Goal: Task Accomplishment & Management: Use online tool/utility

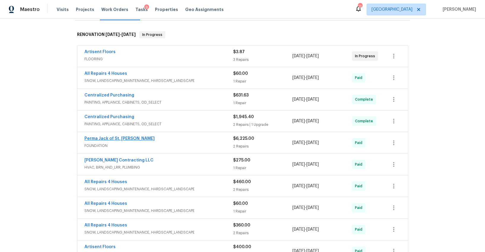
scroll to position [87, 0]
click at [109, 137] on link "Perma Jack of St. [PERSON_NAME]" at bounding box center [119, 139] width 70 height 4
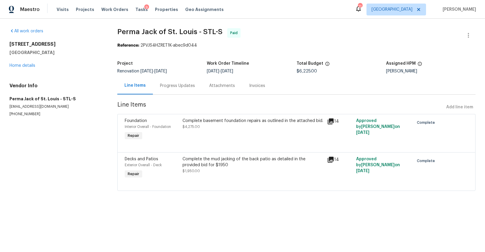
click at [226, 87] on div "Attachments" at bounding box center [222, 86] width 26 height 6
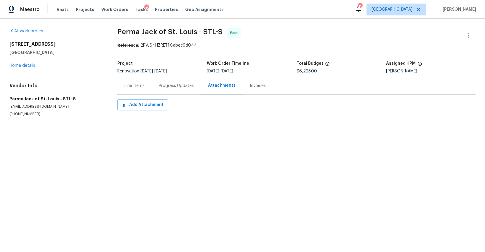
click at [173, 83] on div "Progress Updates" at bounding box center [176, 86] width 35 height 6
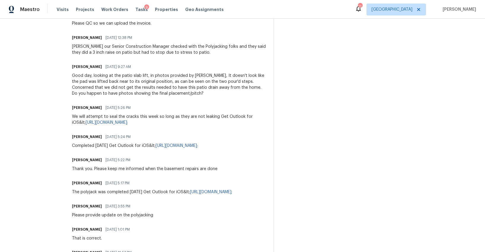
scroll to position [237, 0]
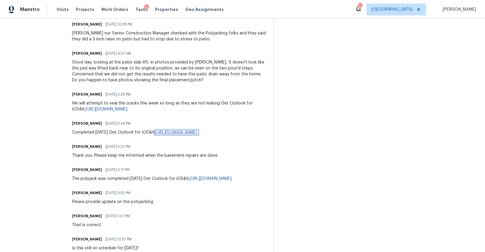
click at [184, 132] on link "[URL][DOMAIN_NAME];" at bounding box center [177, 132] width 42 height 4
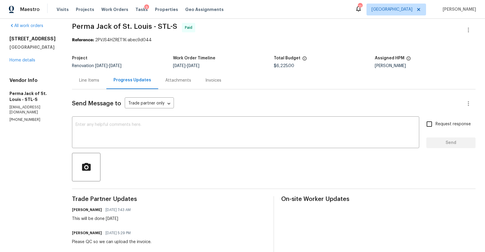
scroll to position [0, 0]
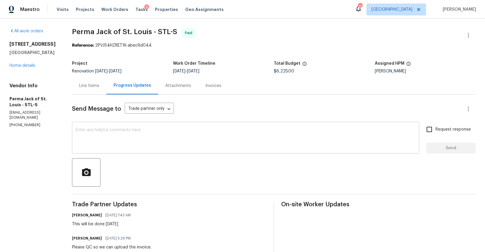
click at [169, 138] on textarea at bounding box center [246, 138] width 340 height 21
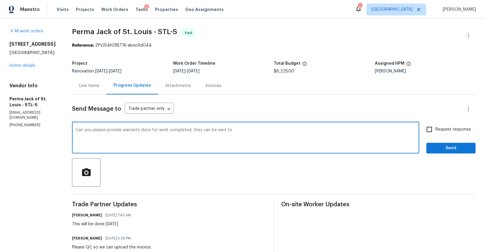
paste textarea "michael.gruener@opendoor.com"
click at [231, 130] on textarea "Can you please provide warranty docs for work completed, they can be sent tomic…" at bounding box center [246, 138] width 340 height 21
click at [303, 133] on textarea "Can you please provide warranty docs for work completed, they can be sent to mi…" at bounding box center [246, 138] width 340 height 21
drag, startPoint x: 231, startPoint y: 130, endPoint x: 234, endPoint y: 133, distance: 4.2
click at [232, 131] on textarea "Can you please provide warranty docs for work completed, they can be sent to mi…" at bounding box center [246, 138] width 340 height 21
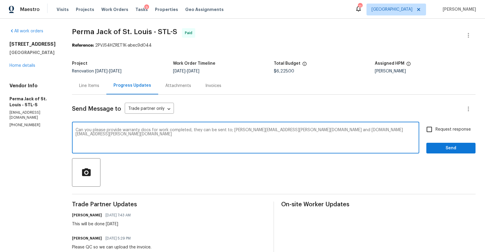
type textarea "Can you please provide warranty docs for work completed, they can be sent to; m…"
click at [432, 129] on input "Request response" at bounding box center [429, 129] width 12 height 12
checkbox input "true"
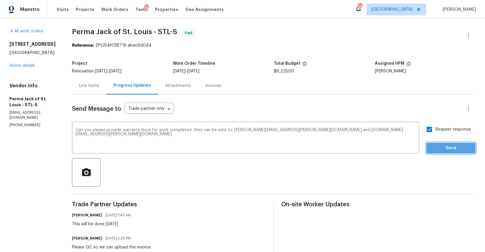
click at [439, 148] on span "Send" at bounding box center [451, 147] width 40 height 7
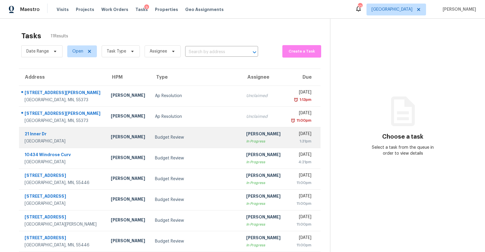
scroll to position [57, 0]
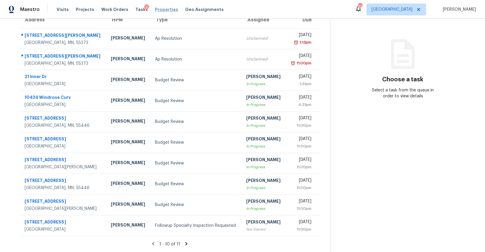
click at [159, 9] on span "Properties" at bounding box center [166, 10] width 23 height 6
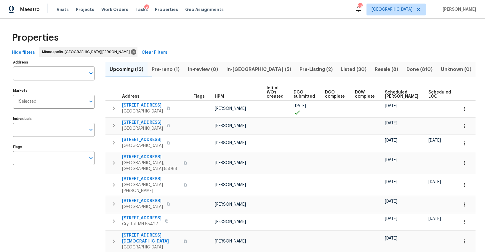
click at [178, 69] on span "Pre-reno (1)" at bounding box center [165, 69] width 29 height 8
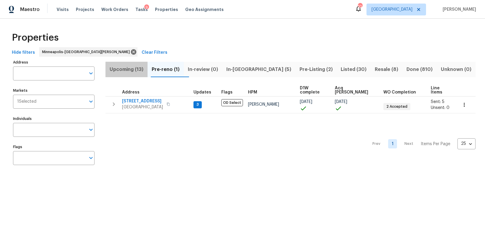
click at [124, 69] on span "Upcoming (13)" at bounding box center [126, 69] width 35 height 8
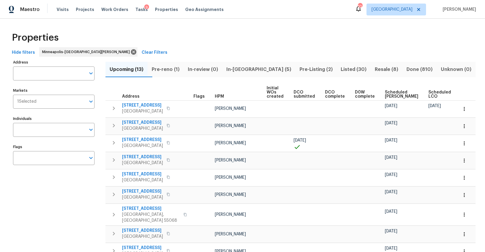
click at [461, 95] on span "Ready Date" at bounding box center [467, 94] width 13 height 8
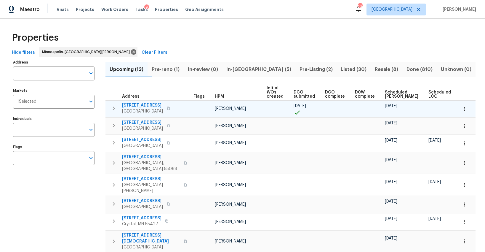
click at [145, 107] on span "17176 Mushtown Rd" at bounding box center [142, 105] width 41 height 6
click at [465, 111] on icon "button" at bounding box center [464, 109] width 6 height 6
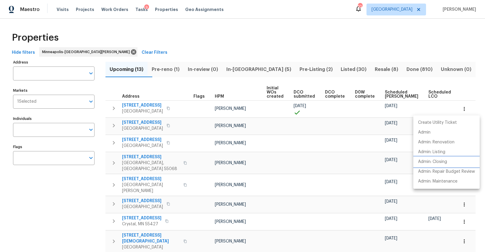
click at [431, 161] on p "Admin: Closing" at bounding box center [432, 162] width 29 height 6
click at [113, 109] on div at bounding box center [242, 126] width 485 height 252
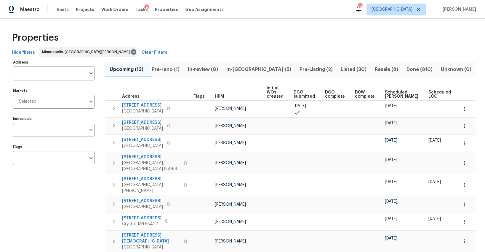
click at [113, 109] on icon "button" at bounding box center [113, 108] width 7 height 7
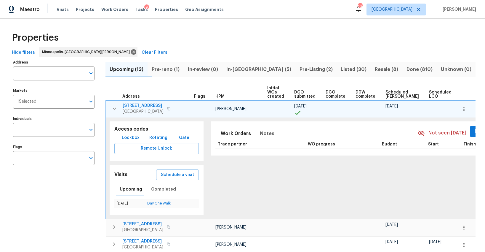
click at [130, 136] on span "Lockbox" at bounding box center [131, 137] width 18 height 7
click at [156, 138] on span "Rotating" at bounding box center [158, 137] width 18 height 7
click at [129, 137] on span "Lockbox" at bounding box center [131, 137] width 18 height 7
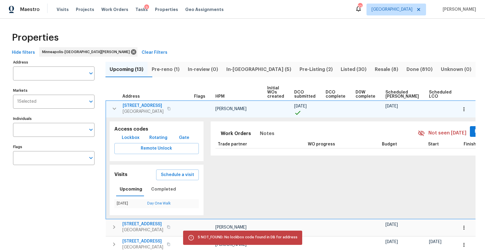
click at [114, 108] on icon "button" at bounding box center [115, 108] width 4 height 2
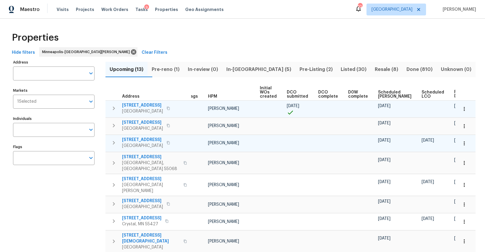
scroll to position [0, 14]
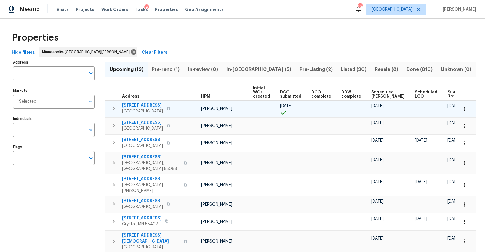
click at [249, 69] on span "In-reno (5)" at bounding box center [259, 69] width 66 height 8
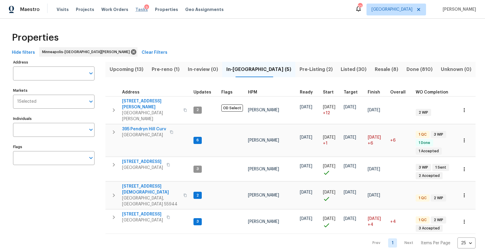
click at [135, 9] on span "Tasks" at bounding box center [141, 9] width 12 height 4
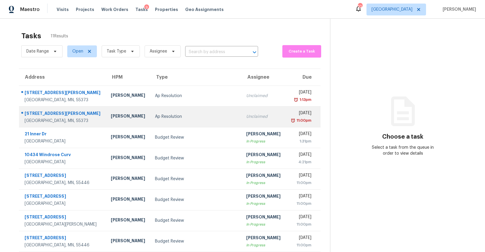
scroll to position [57, 0]
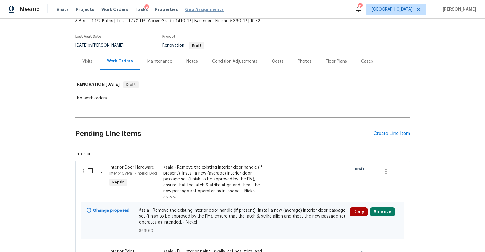
scroll to position [31, 0]
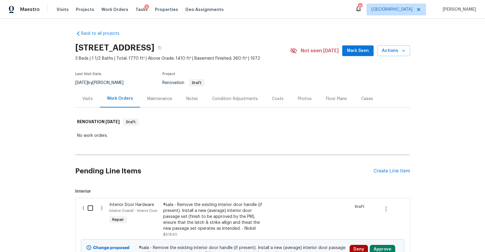
scroll to position [31, 0]
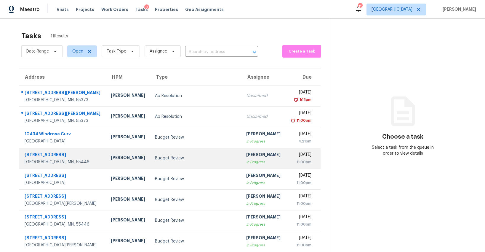
scroll to position [57, 0]
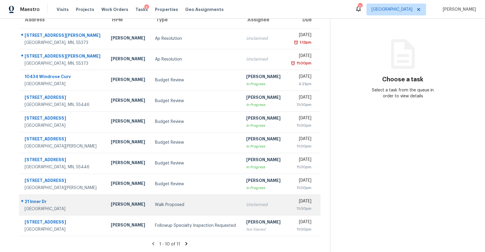
click at [177, 208] on td "Walk Proposed" at bounding box center [195, 204] width 91 height 21
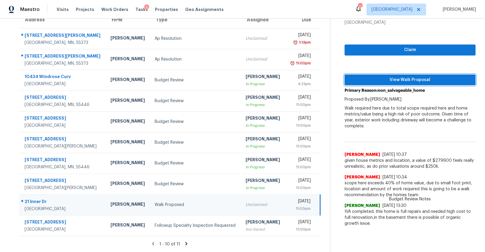
click at [414, 81] on span "View Walk Proposal" at bounding box center [409, 79] width 121 height 7
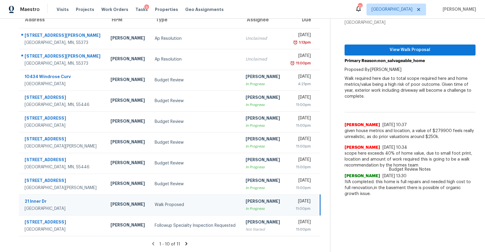
scroll to position [0, 0]
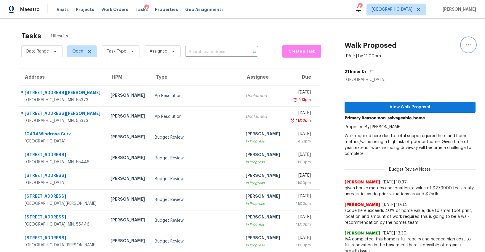
click at [470, 44] on icon "button" at bounding box center [468, 44] width 5 height 1
click at [424, 38] on div "Cancel this task" at bounding box center [435, 37] width 46 height 6
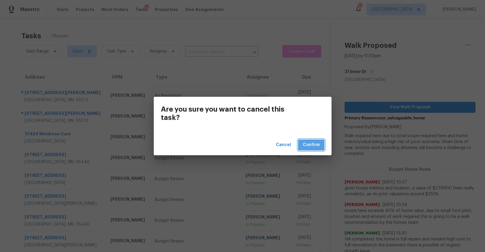
click at [312, 140] on button "Confirm" at bounding box center [311, 144] width 26 height 11
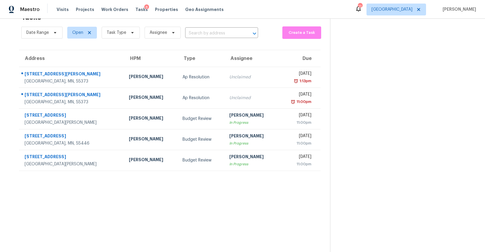
scroll to position [19, 0]
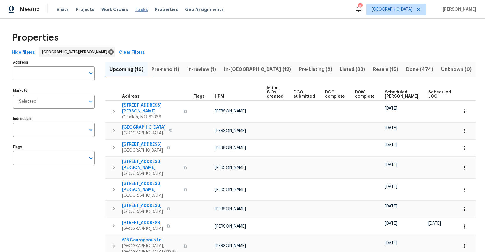
click at [135, 9] on span "Tasks" at bounding box center [141, 9] width 12 height 4
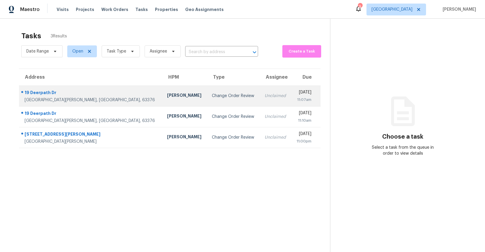
click at [212, 96] on div "Change Order Review" at bounding box center [233, 96] width 43 height 6
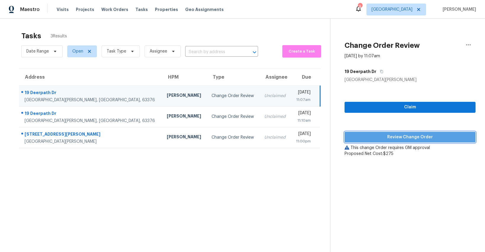
click at [382, 140] on button "Review Change Order" at bounding box center [410, 137] width 131 height 11
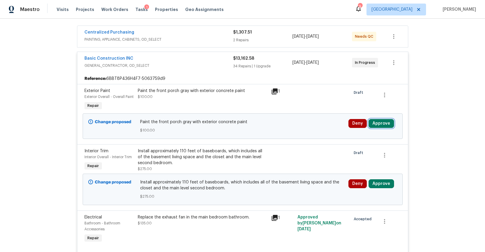
click at [371, 123] on button "Approve" at bounding box center [381, 123] width 25 height 9
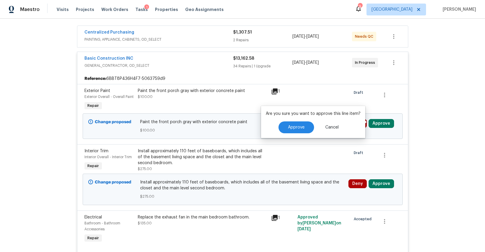
scroll to position [108, 0]
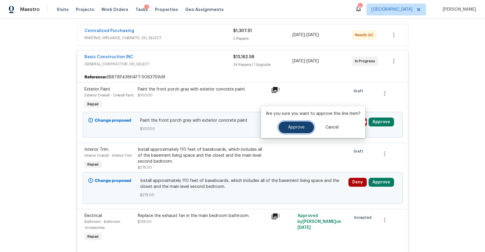
click at [308, 125] on button "Approve" at bounding box center [297, 127] width 36 height 12
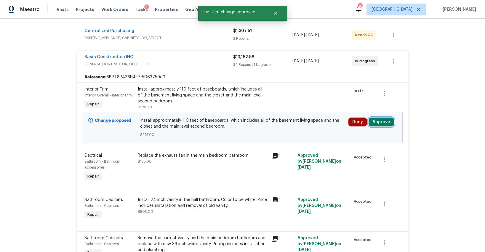
click at [378, 121] on button "Approve" at bounding box center [381, 121] width 25 height 9
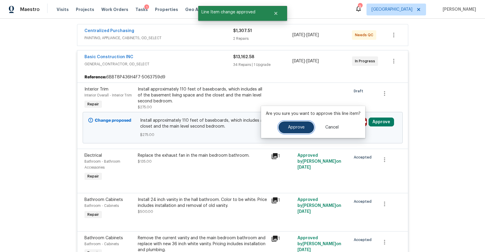
click at [302, 125] on span "Approve" at bounding box center [296, 127] width 17 height 4
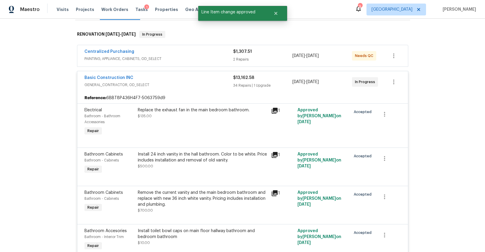
scroll to position [0, 0]
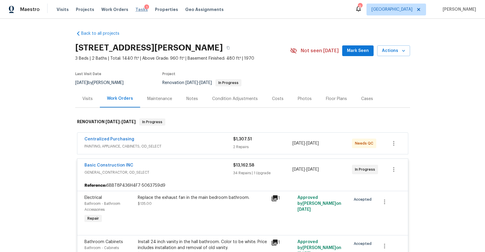
click at [135, 9] on span "Tasks" at bounding box center [141, 9] width 12 height 4
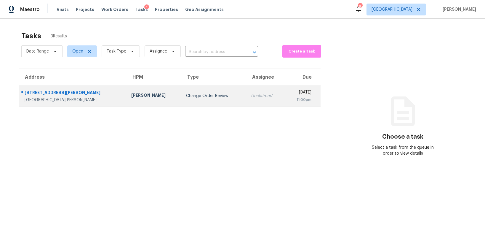
click at [186, 95] on div "Change Order Review" at bounding box center [213, 96] width 55 height 6
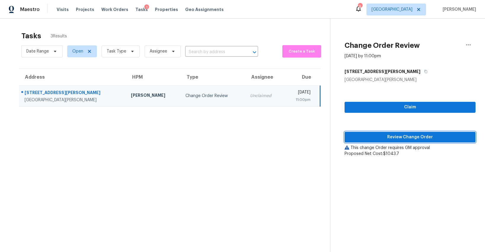
click at [361, 135] on span "Review Change Order" at bounding box center [409, 136] width 121 height 7
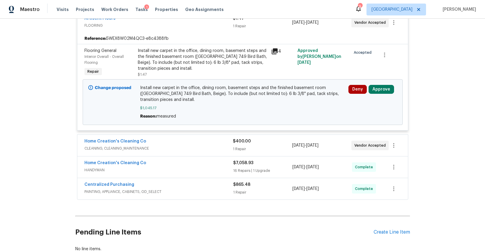
scroll to position [184, 0]
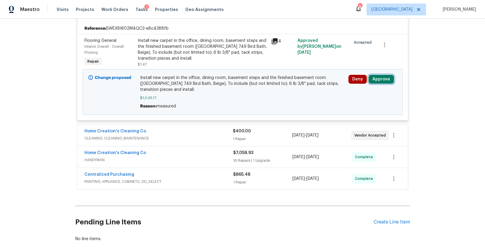
click at [375, 75] on button "Approve" at bounding box center [381, 79] width 25 height 9
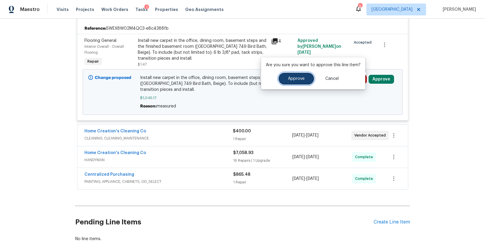
click at [307, 80] on button "Approve" at bounding box center [297, 79] width 36 height 12
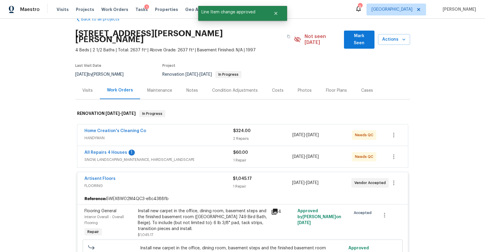
scroll to position [0, 0]
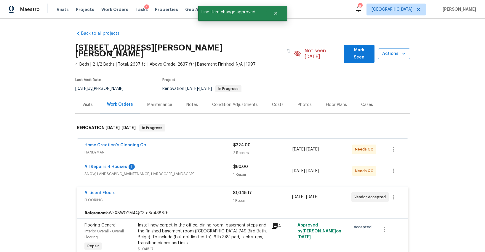
click at [135, 12] on div "Tasks 1" at bounding box center [141, 10] width 12 height 6
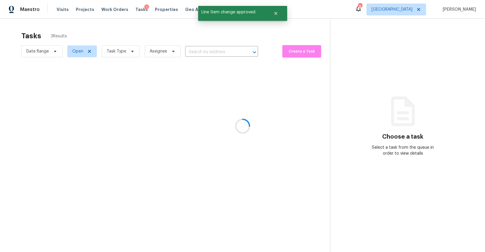
click at [134, 10] on div at bounding box center [242, 126] width 485 height 252
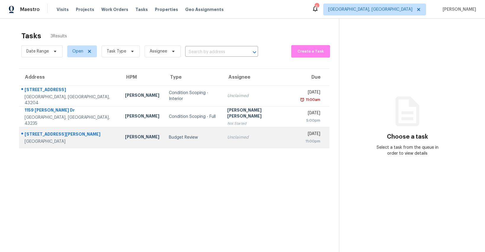
click at [170, 133] on td "Budget Review" at bounding box center [193, 137] width 58 height 21
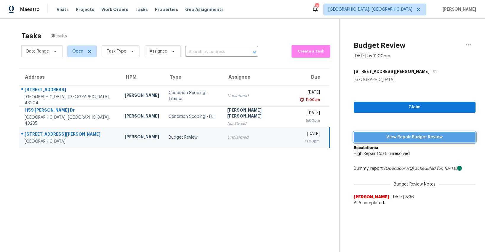
click at [408, 140] on span "View Repair Budget Review" at bounding box center [415, 136] width 112 height 7
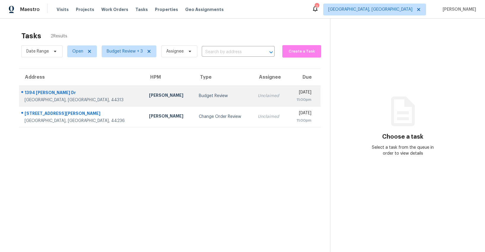
click at [199, 96] on div "Budget Review" at bounding box center [223, 96] width 49 height 6
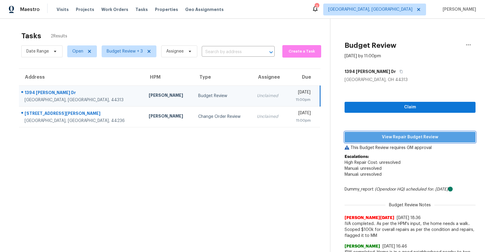
click at [419, 137] on span "View Repair Budget Review" at bounding box center [409, 136] width 121 height 7
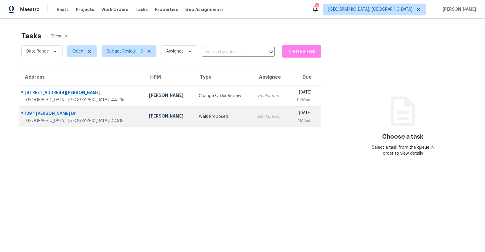
click at [199, 119] on div "Walk Proposed" at bounding box center [223, 116] width 49 height 6
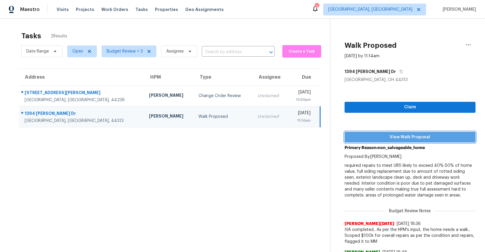
click at [383, 139] on span "View Walk Proposal" at bounding box center [409, 136] width 121 height 7
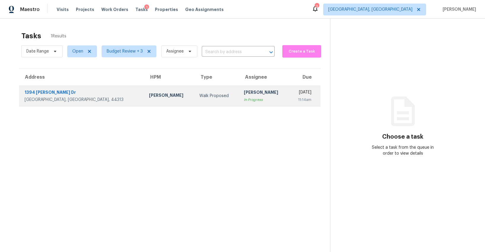
click at [294, 101] on div "11:14am" at bounding box center [302, 100] width 17 height 6
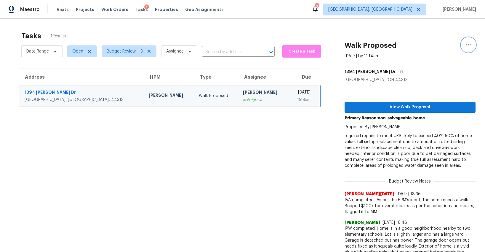
click at [470, 43] on icon "button" at bounding box center [468, 44] width 7 height 7
click at [412, 37] on div "Cancel this task" at bounding box center [435, 37] width 46 height 6
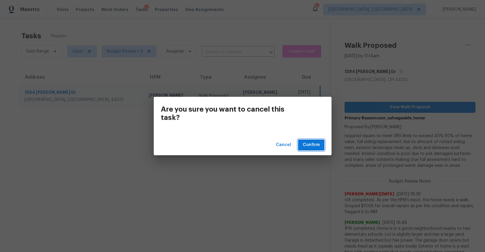
click at [305, 144] on span "Confirm" at bounding box center [311, 144] width 17 height 7
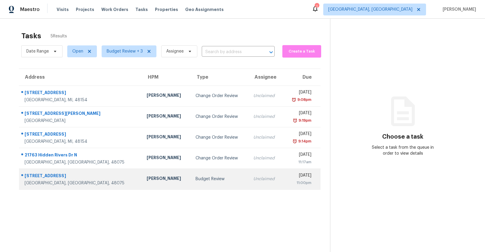
click at [196, 181] on div "Budget Review" at bounding box center [220, 179] width 48 height 6
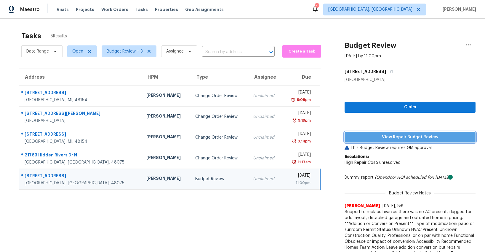
click at [383, 139] on span "View Repair Budget Review" at bounding box center [409, 136] width 121 height 7
